Goal: Information Seeking & Learning: Learn about a topic

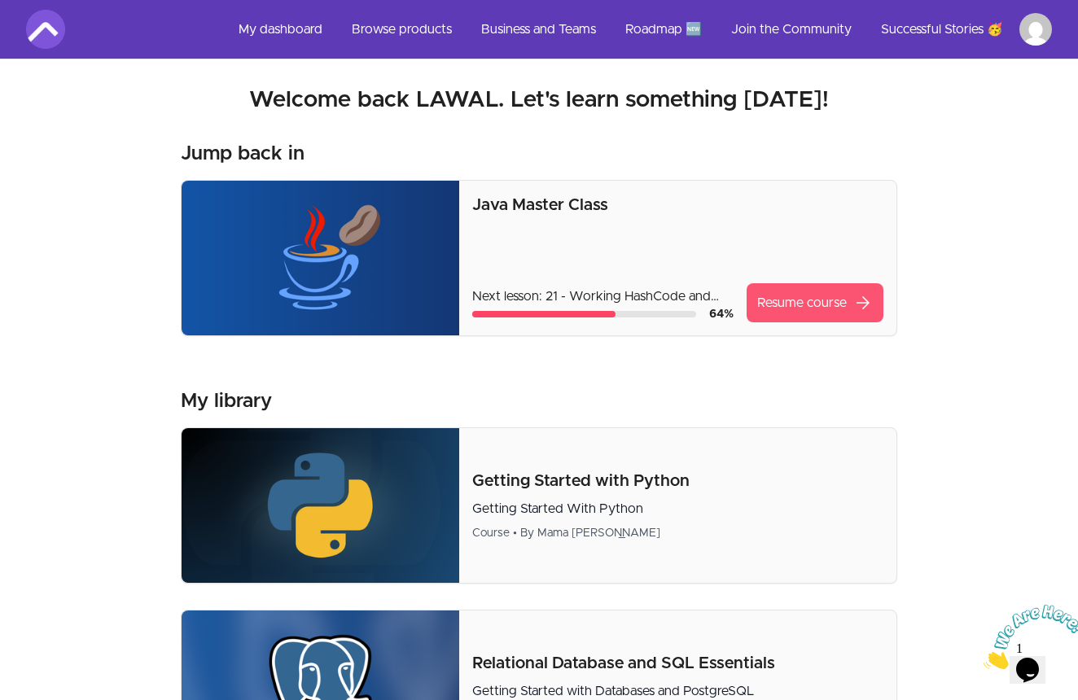
click at [790, 304] on link "Resume course arrow_forward" at bounding box center [814, 302] width 137 height 39
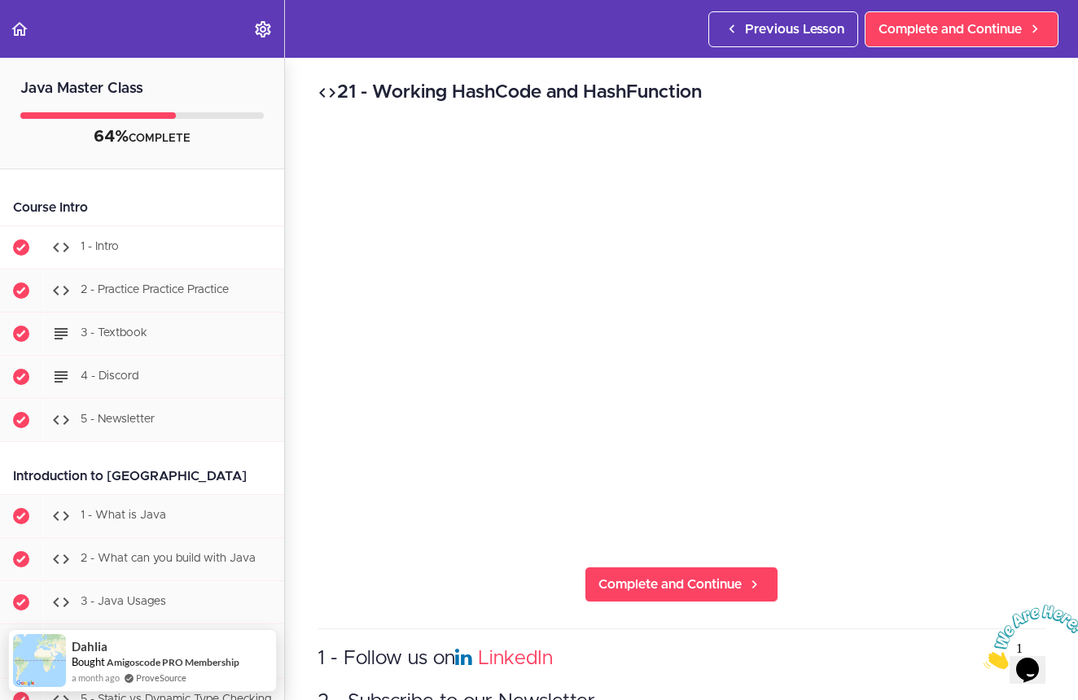
click at [103, 250] on span "1 - Intro" at bounding box center [100, 246] width 38 height 11
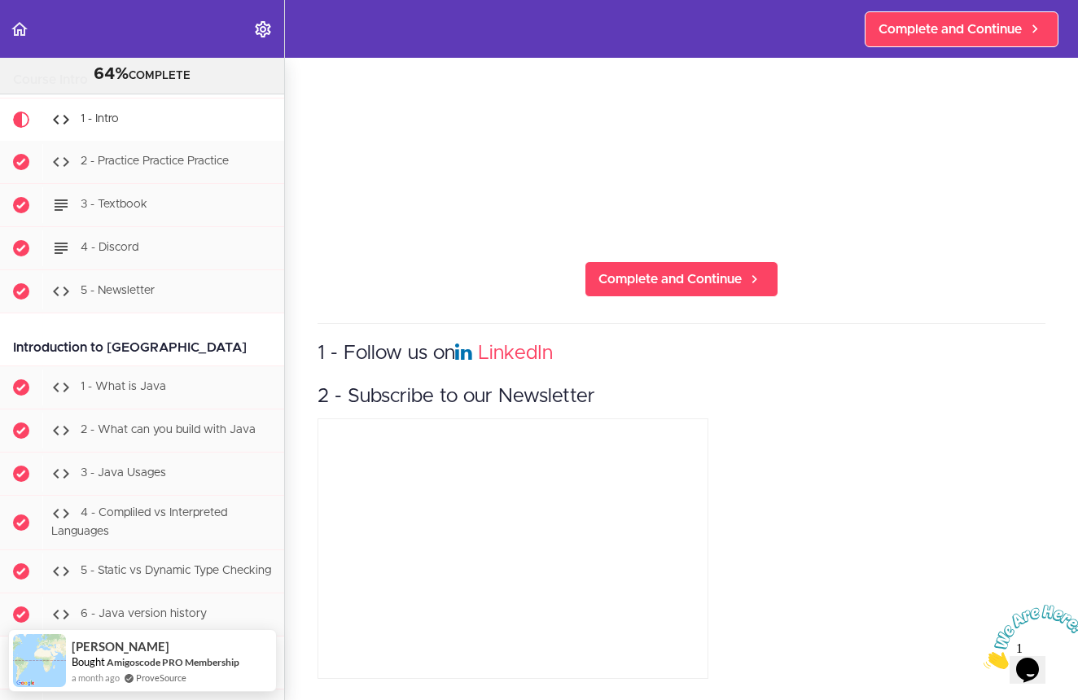
scroll to position [305, 0]
